Goal: Information Seeking & Learning: Learn about a topic

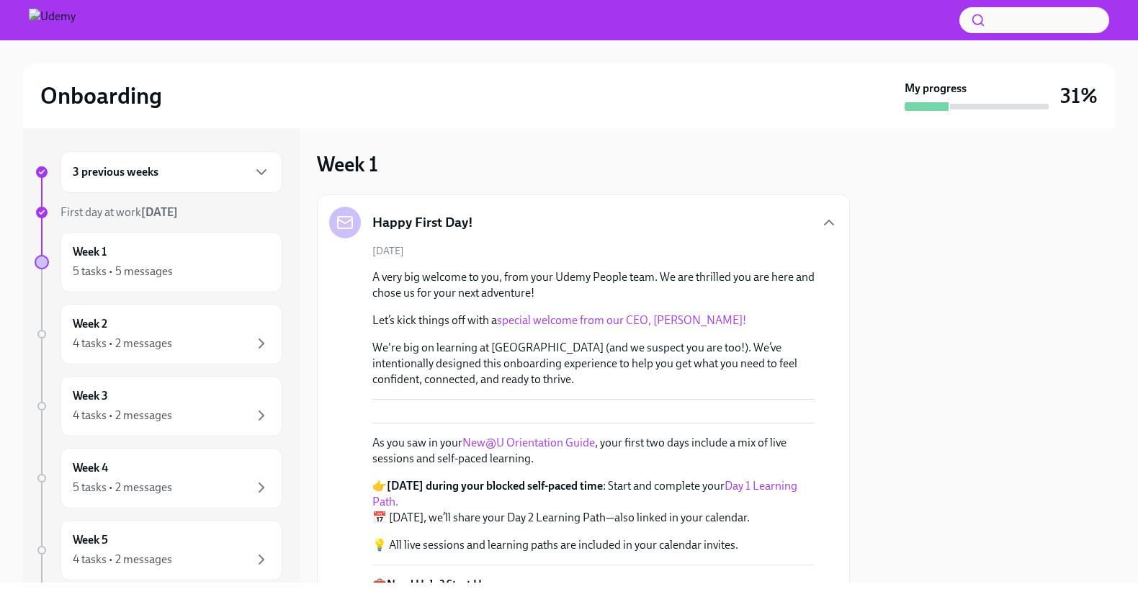
scroll to position [1138, 0]
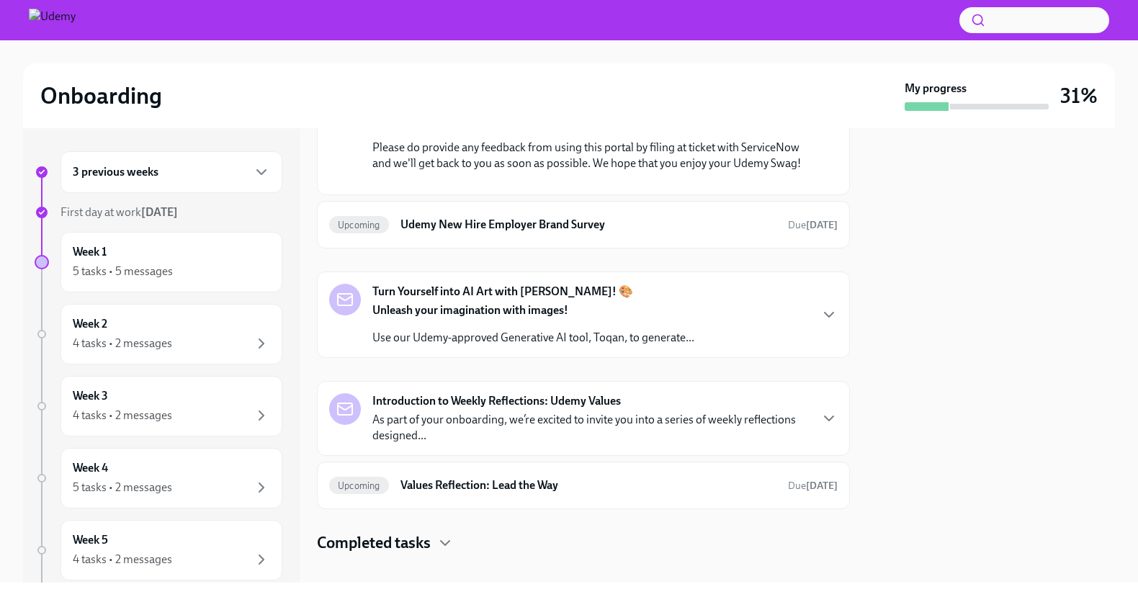
drag, startPoint x: 606, startPoint y: 411, endPoint x: 672, endPoint y: 411, distance: 66.2
click at [672, 46] on p "Your unique Gift Card Code to use on checkout: TVCSYSMNBO" at bounding box center [593, 38] width 442 height 16
copy p "TVCSYSMNBO"
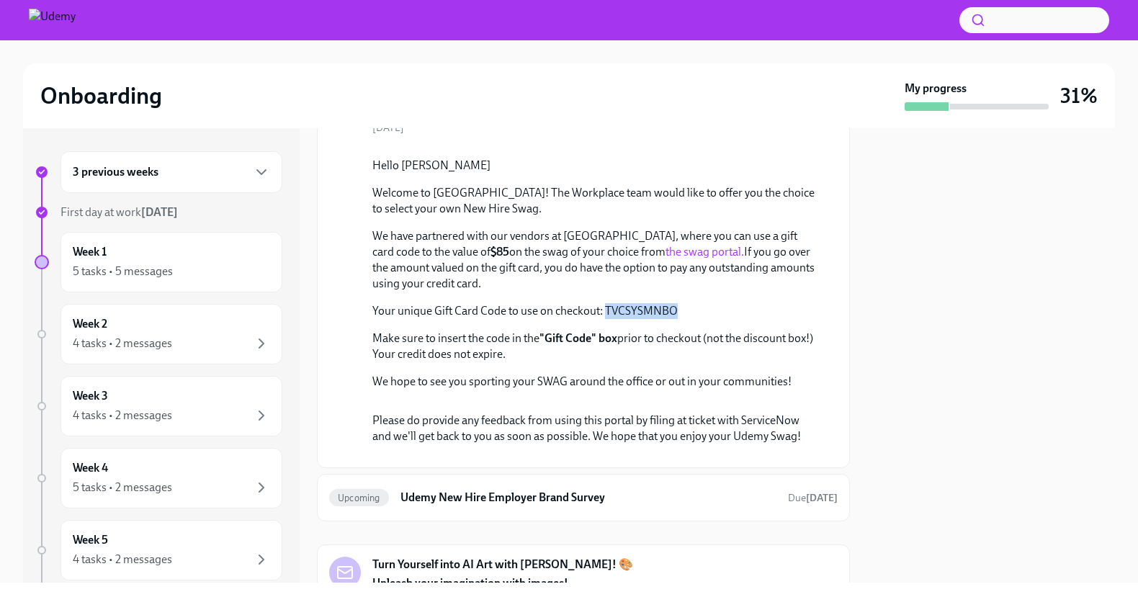
scroll to position [863, 0]
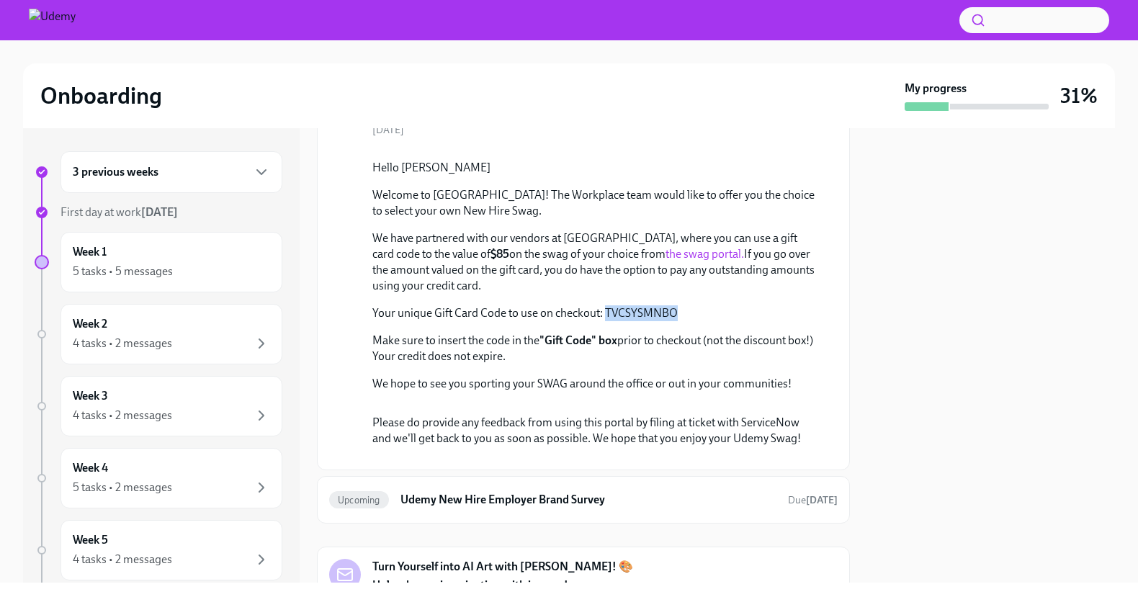
click at [825, 104] on icon "button" at bounding box center [828, 101] width 9 height 4
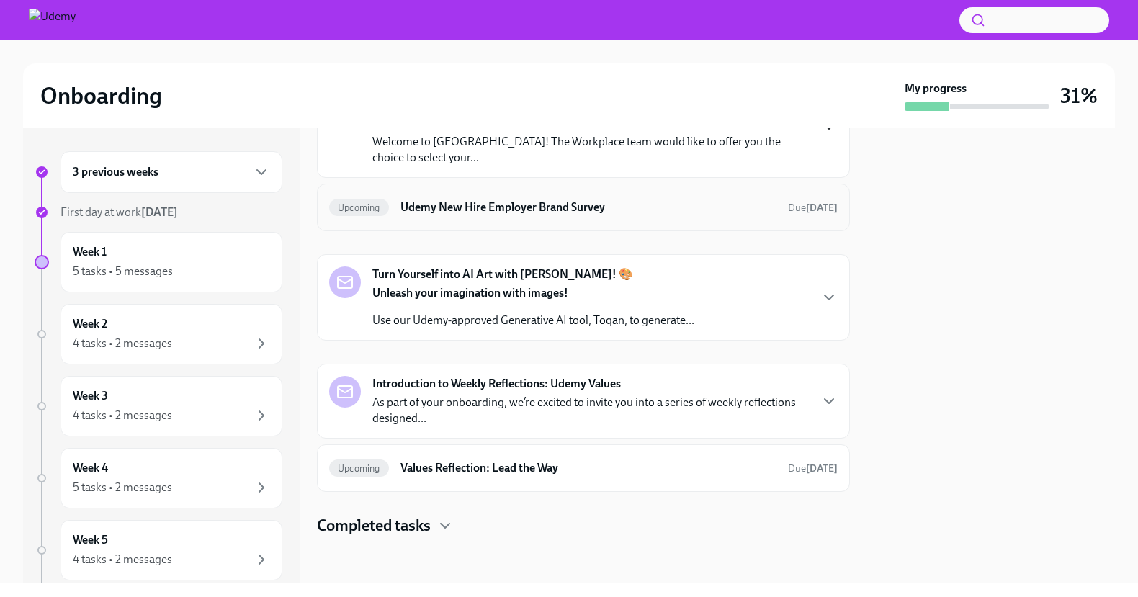
click at [539, 219] on div "Upcoming Udemy New Hire Employer Brand Survey Due [DATE]" at bounding box center [583, 207] width 508 height 23
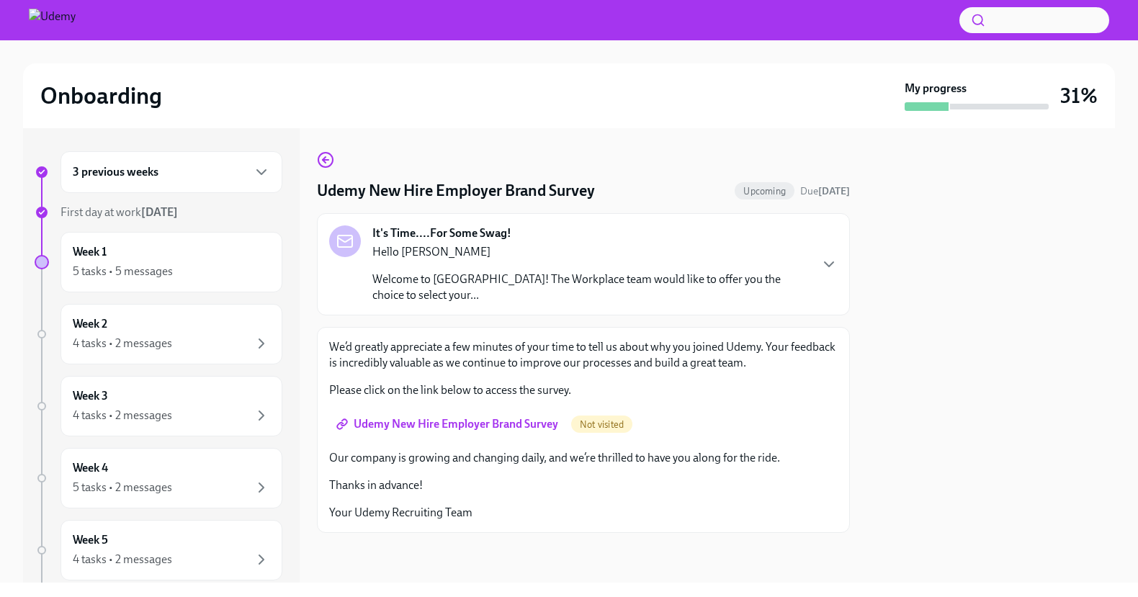
click at [477, 423] on span "Udemy New Hire Employer Brand Survey" at bounding box center [448, 424] width 219 height 14
click at [329, 163] on icon "button" at bounding box center [325, 159] width 17 height 17
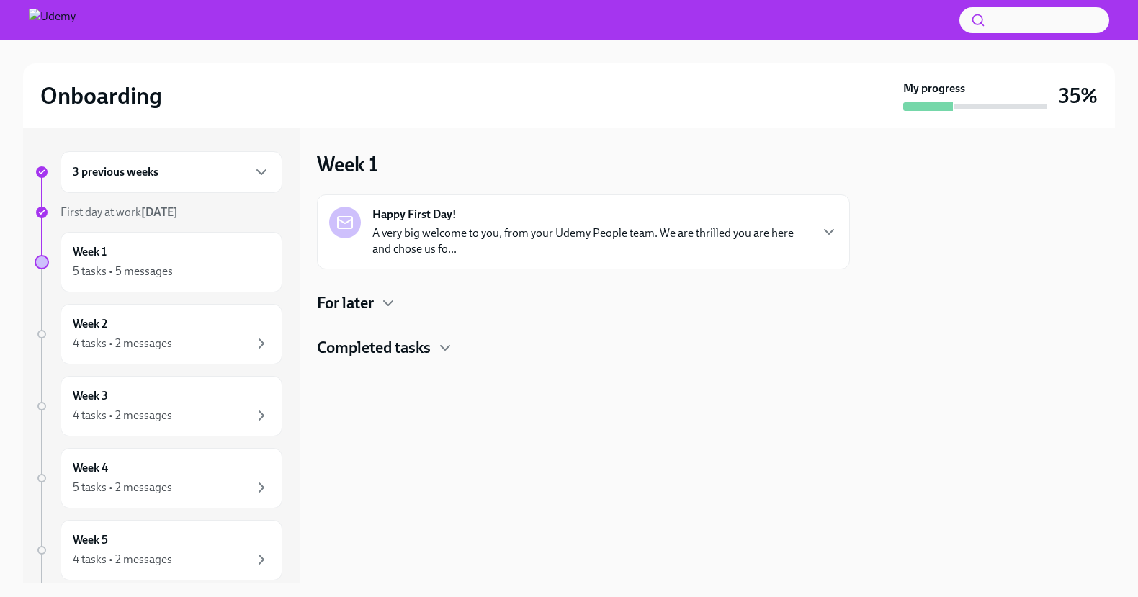
click at [366, 306] on h4 "For later" at bounding box center [345, 303] width 57 height 22
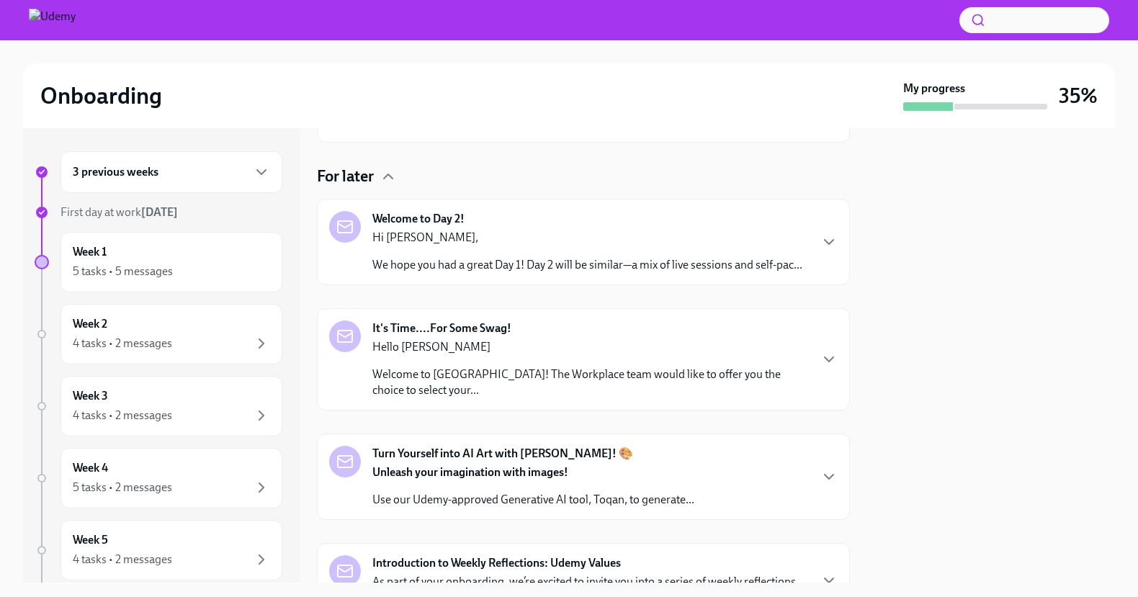
scroll to position [131, 0]
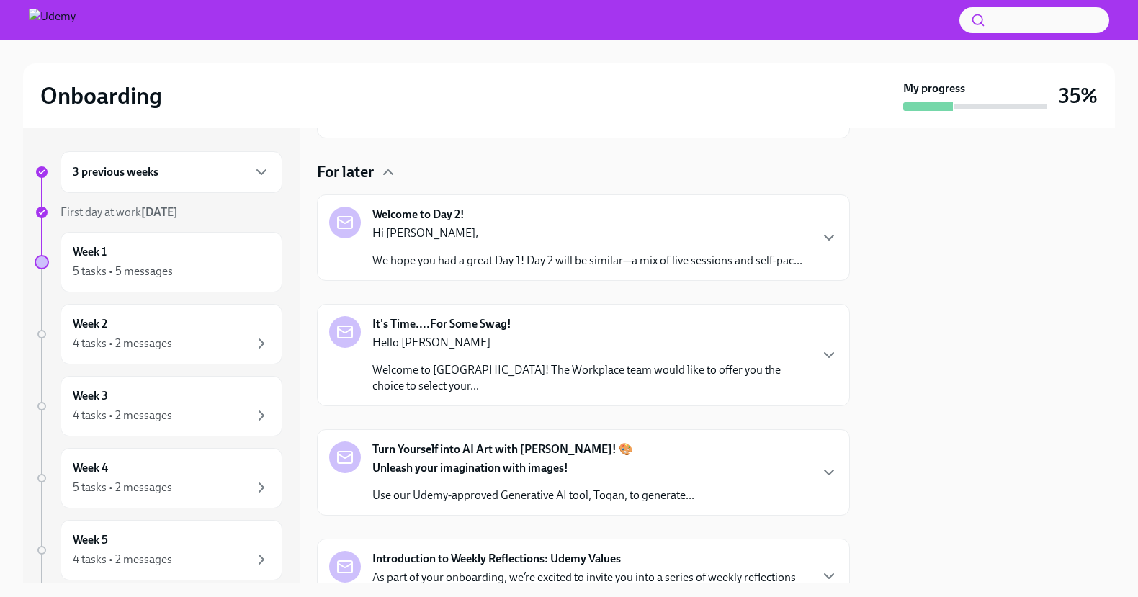
click at [540, 361] on div "Hello [PERSON_NAME] Welcome to Udemy! The Workplace team would like to offer yo…" at bounding box center [590, 364] width 436 height 59
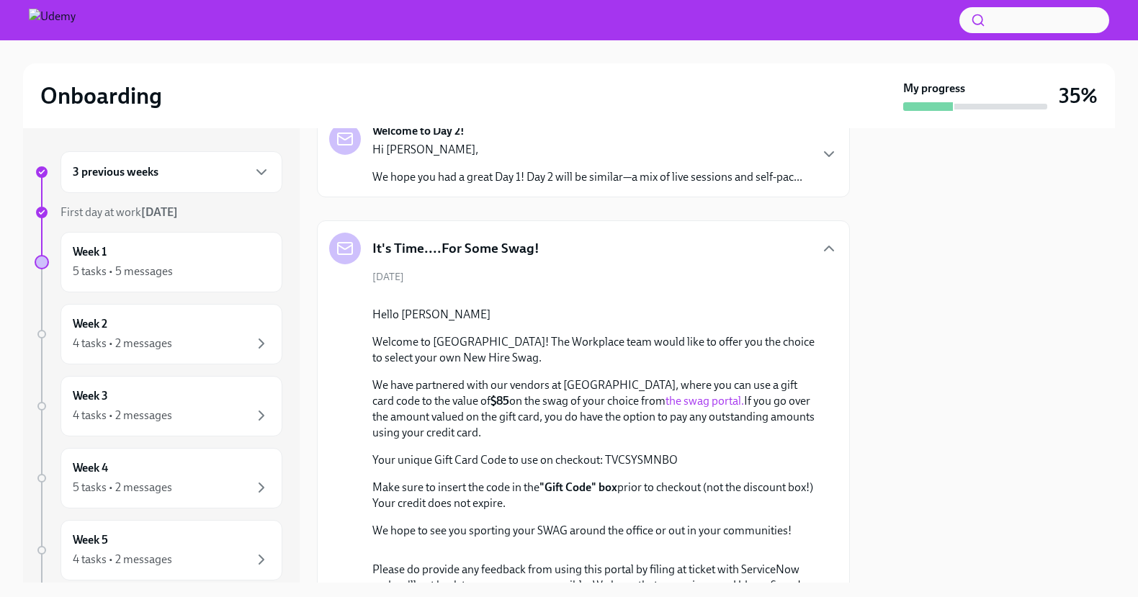
scroll to position [170, 0]
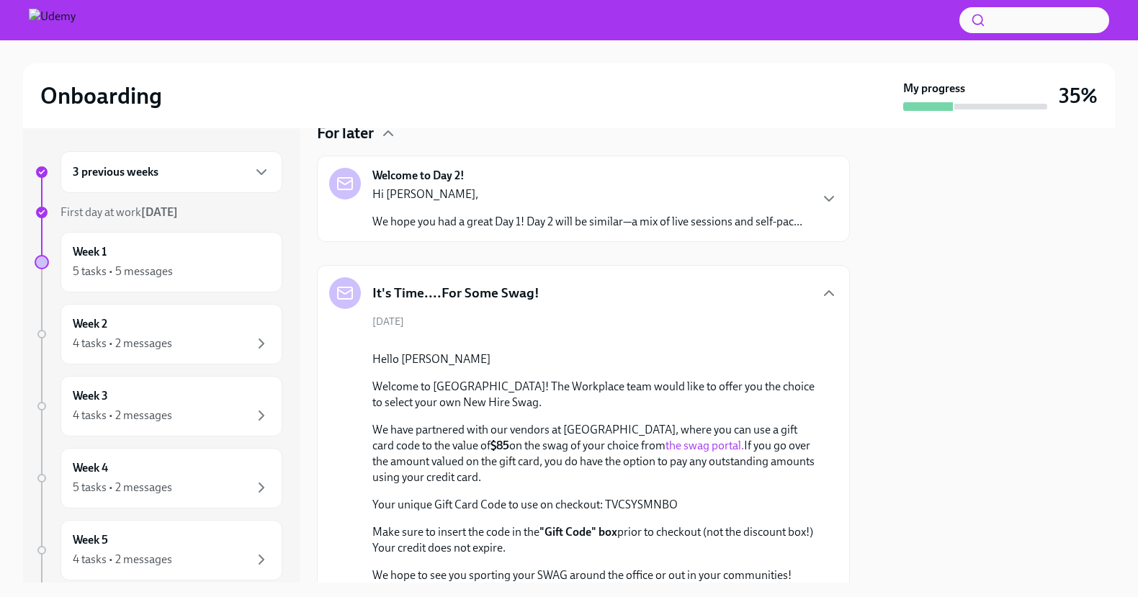
click at [783, 299] on div "It's Time....For Some Swag!" at bounding box center [583, 293] width 508 height 32
click at [827, 291] on icon "button" at bounding box center [828, 293] width 9 height 4
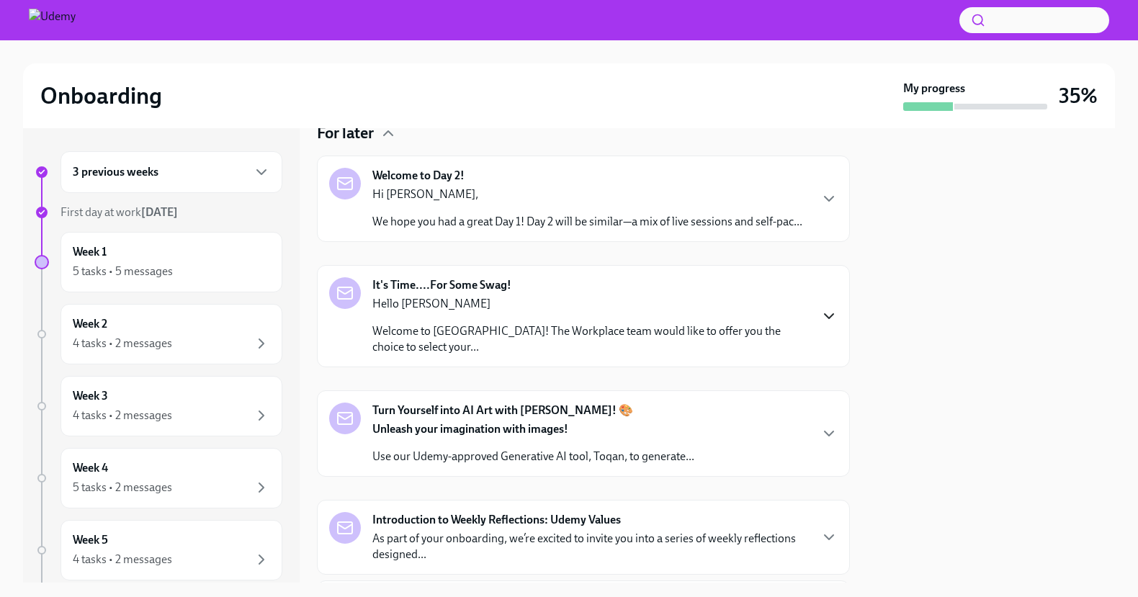
click at [618, 431] on p "Unleash your imagination with images!" at bounding box center [533, 429] width 322 height 16
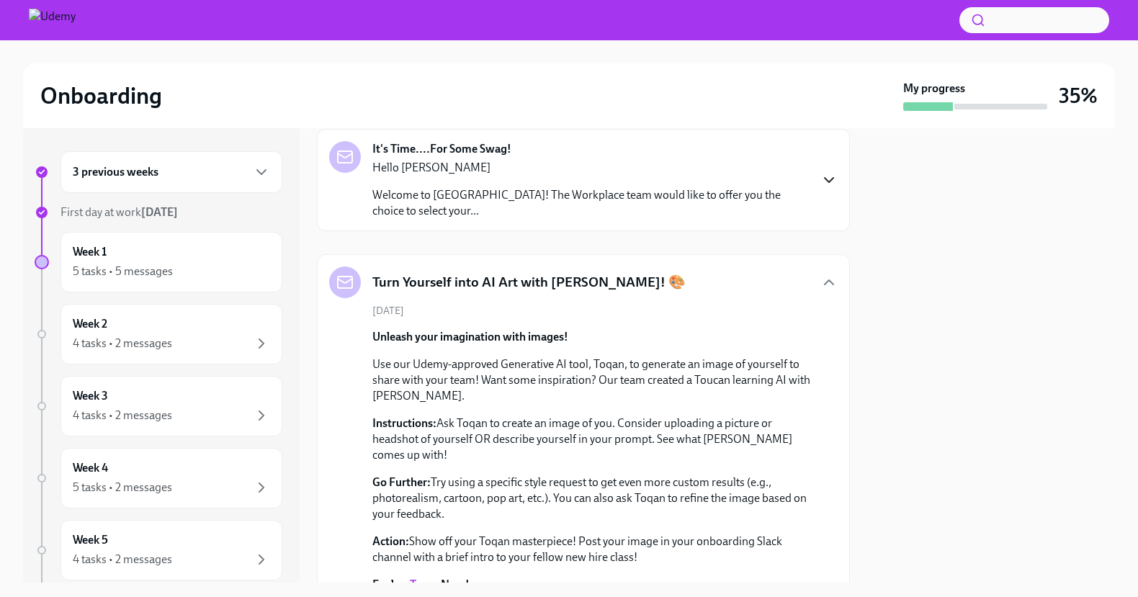
scroll to position [274, 0]
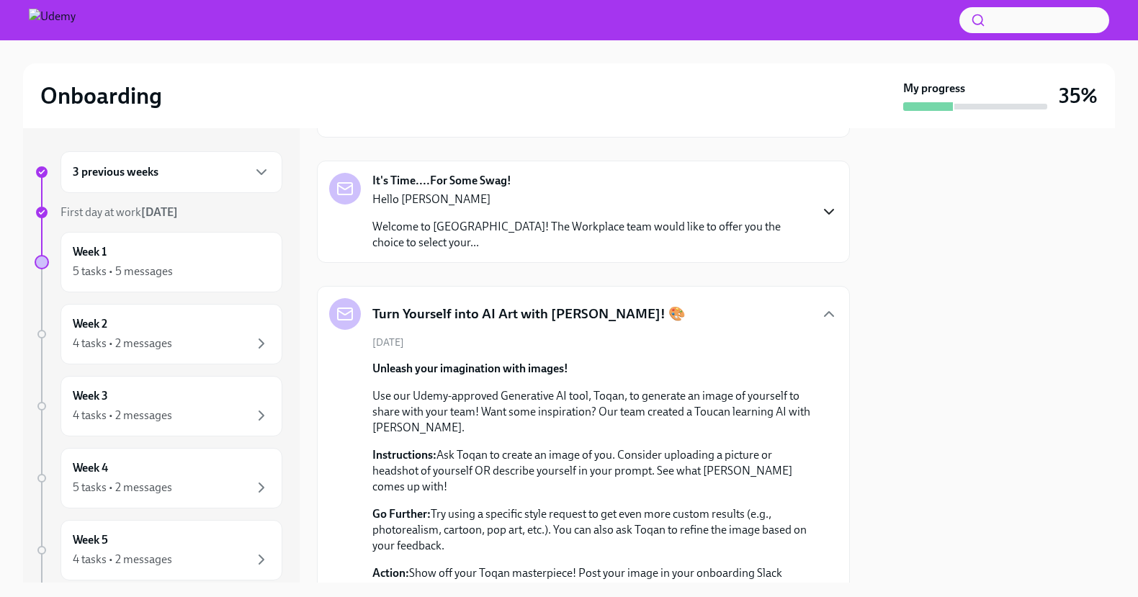
click at [629, 302] on div "Turn Yourself into AI Art with [PERSON_NAME]! 🎨" at bounding box center [583, 314] width 508 height 32
click at [830, 313] on icon "button" at bounding box center [828, 314] width 9 height 4
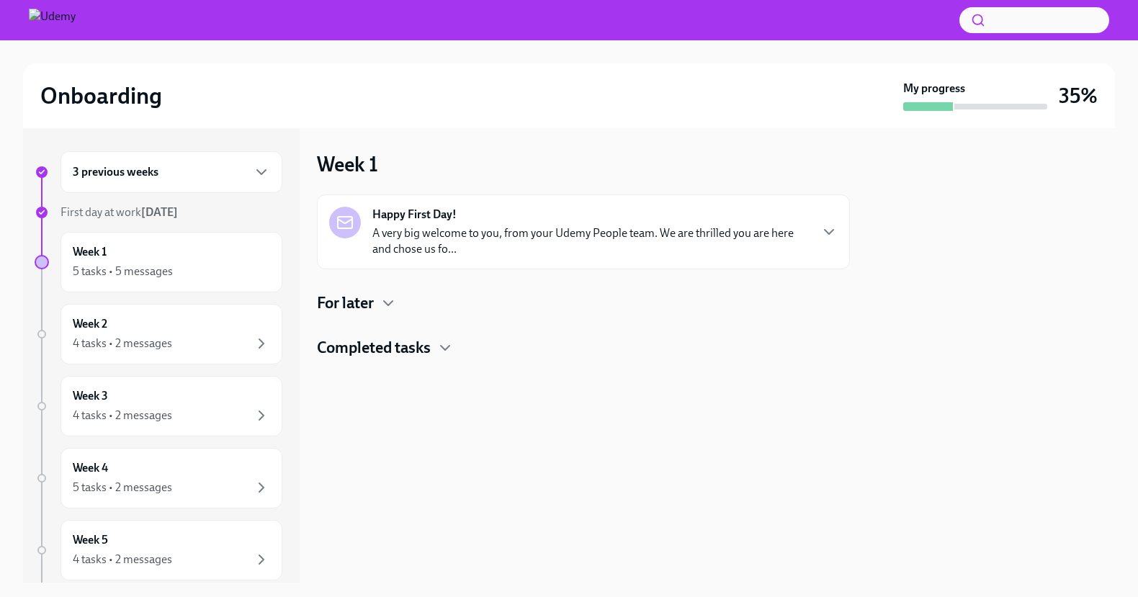
click at [769, 228] on p "A very big welcome to you, from your Udemy People team. We are thrilled you are…" at bounding box center [590, 241] width 436 height 32
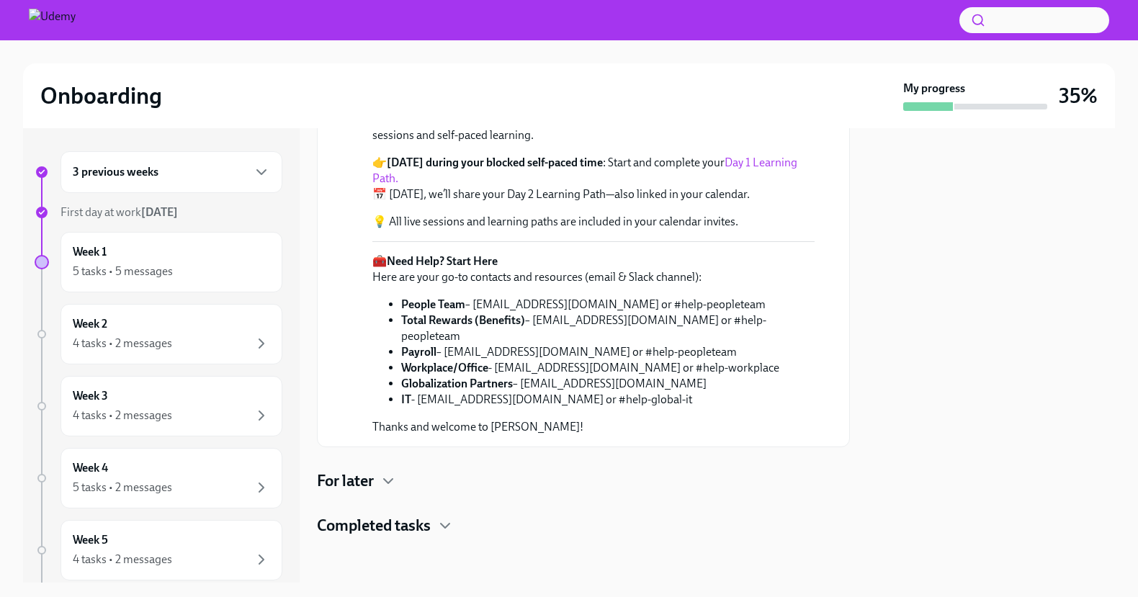
scroll to position [518, 0]
click at [754, 185] on link "Day 1 Learning Path." at bounding box center [584, 171] width 425 height 30
click at [364, 480] on h4 "For later" at bounding box center [345, 481] width 57 height 22
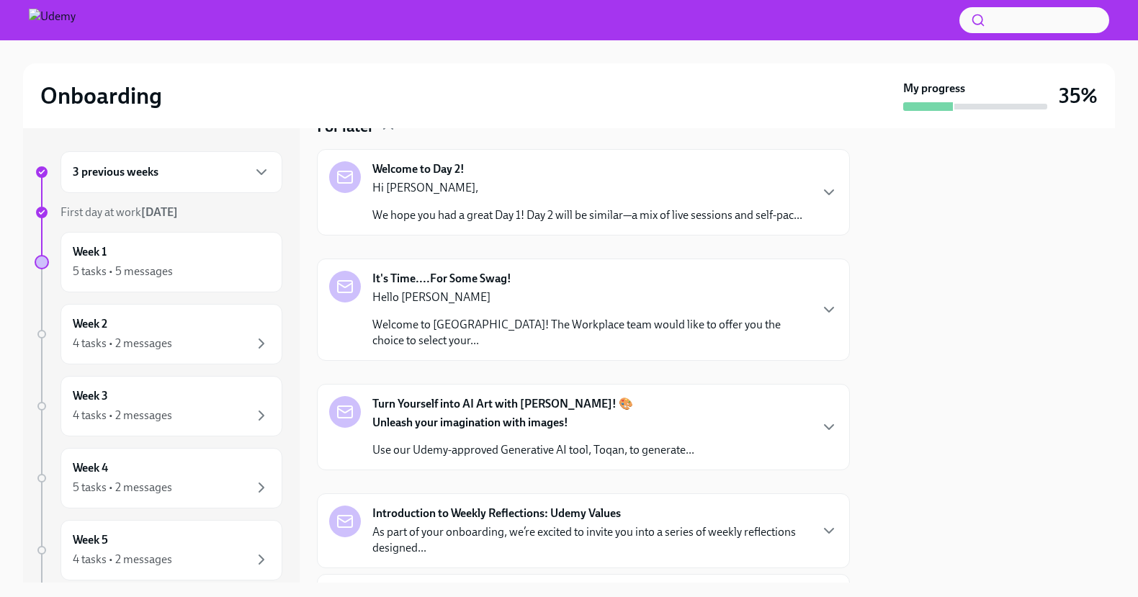
scroll to position [745, 0]
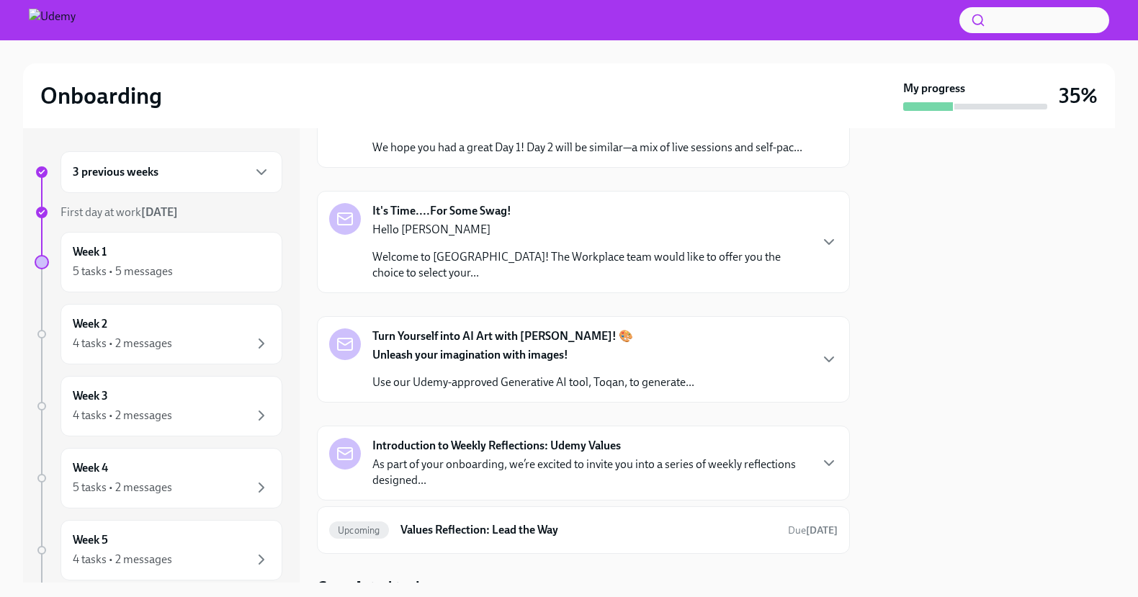
click at [549, 156] on p "We hope you had a great Day 1! Day 2 will be similar—a mix of live sessions and…" at bounding box center [587, 148] width 430 height 16
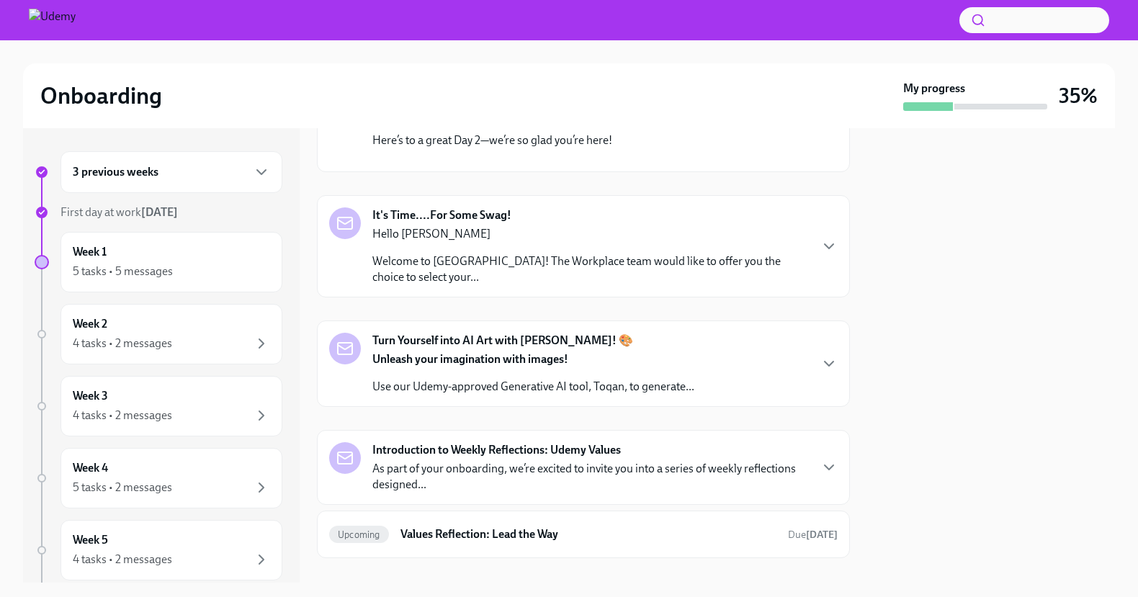
scroll to position [981, 0]
